Goal: Task Accomplishment & Management: Manage account settings

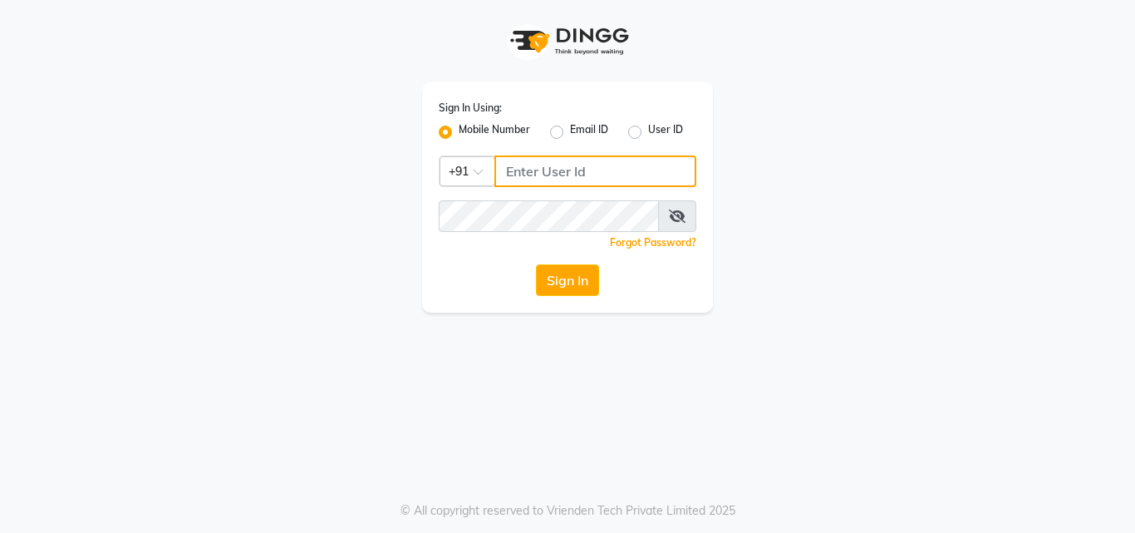
click at [573, 175] on input "Username" at bounding box center [596, 171] width 202 height 32
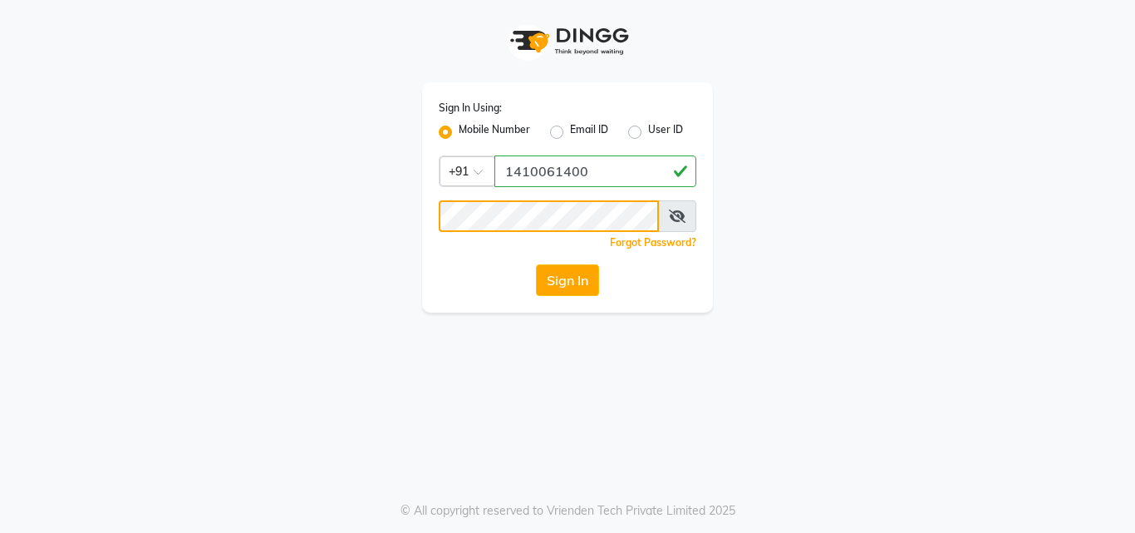
click at [536, 264] on button "Sign In" at bounding box center [567, 280] width 63 height 32
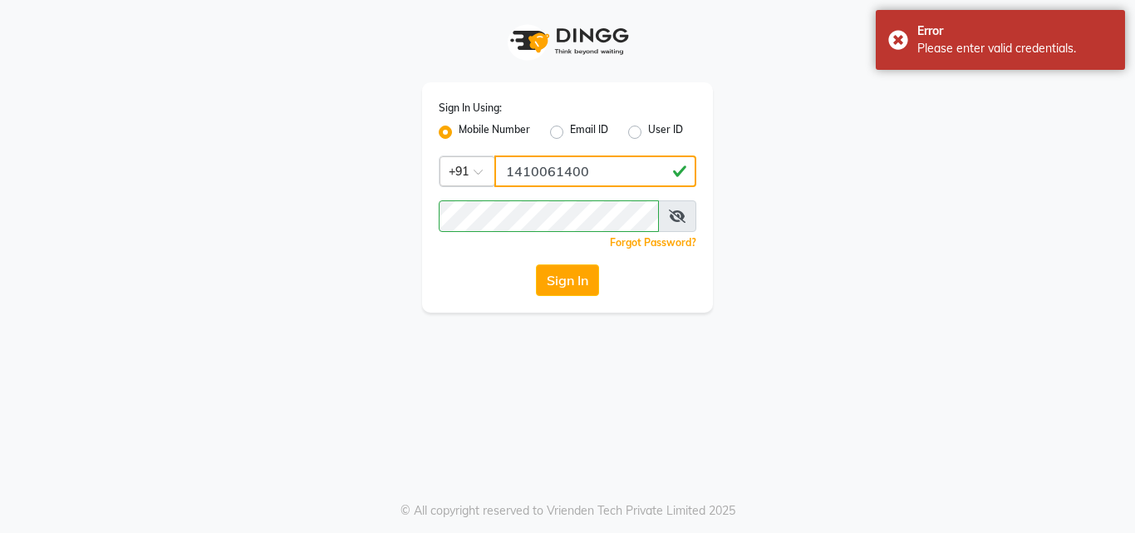
drag, startPoint x: 613, startPoint y: 172, endPoint x: 490, endPoint y: 171, distance: 123.0
click at [490, 171] on div "Country Code × [PHONE_NUMBER]" at bounding box center [568, 171] width 258 height 32
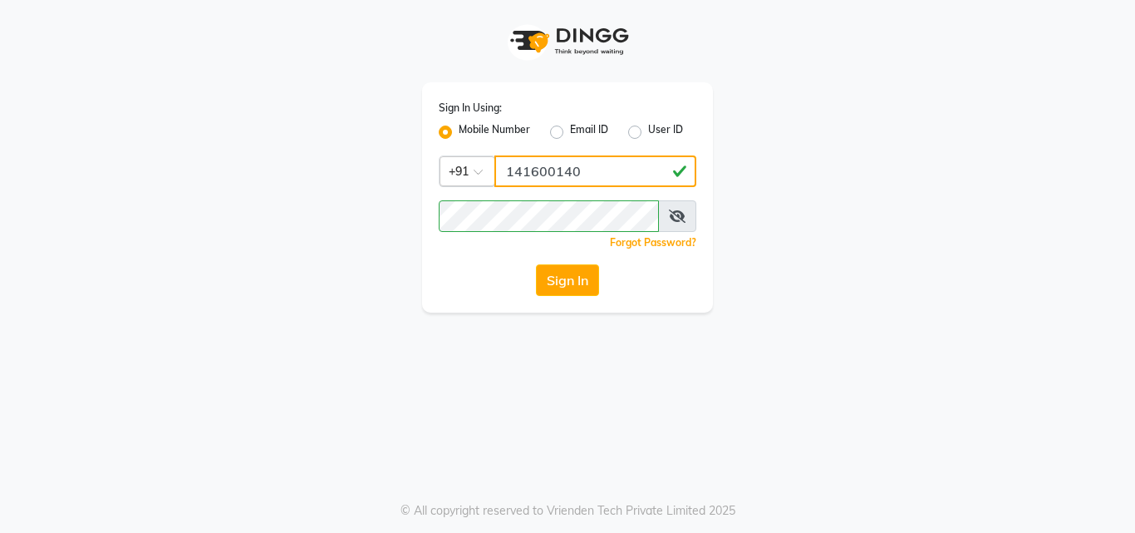
click at [536, 264] on button "Sign In" at bounding box center [567, 280] width 63 height 32
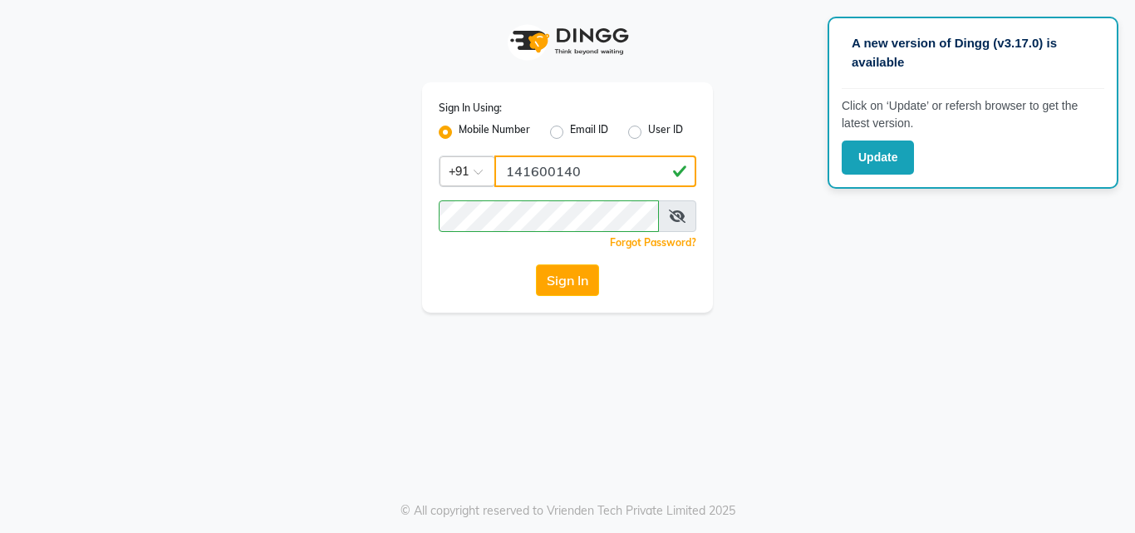
drag, startPoint x: 617, startPoint y: 174, endPoint x: 480, endPoint y: 174, distance: 136.3
click at [480, 174] on div "Country Code × [PHONE_NUMBER]" at bounding box center [568, 171] width 258 height 32
type input "141061400"
click at [536, 264] on button "Sign In" at bounding box center [567, 280] width 63 height 32
